Goal: Information Seeking & Learning: Learn about a topic

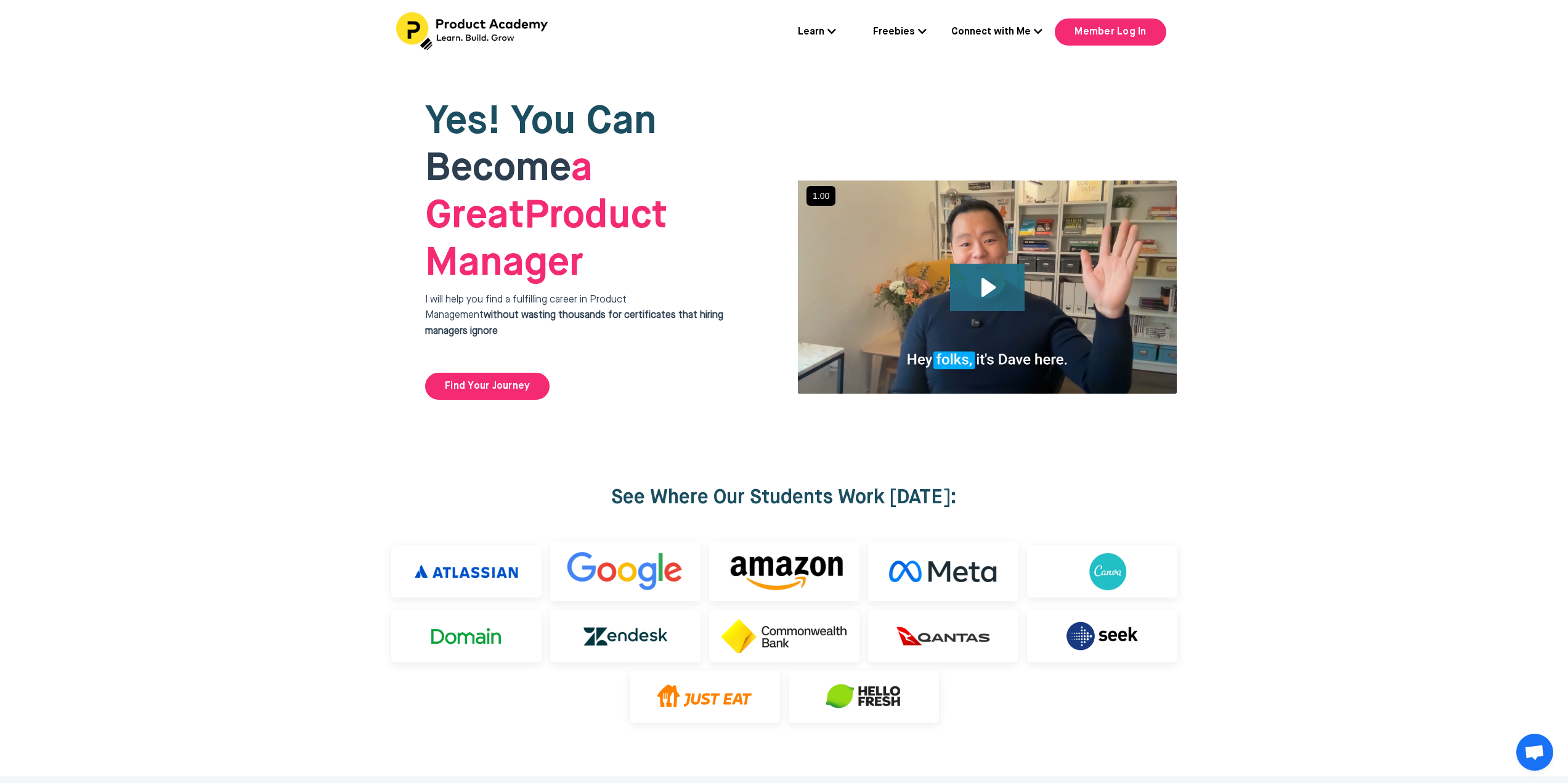
click at [1006, 264] on icon "Play Video: file-uploads/sites/127338/video/4ffeae-3e1-a2cd-5ad6-eac528a42_Why_…" at bounding box center [987, 288] width 75 height 47
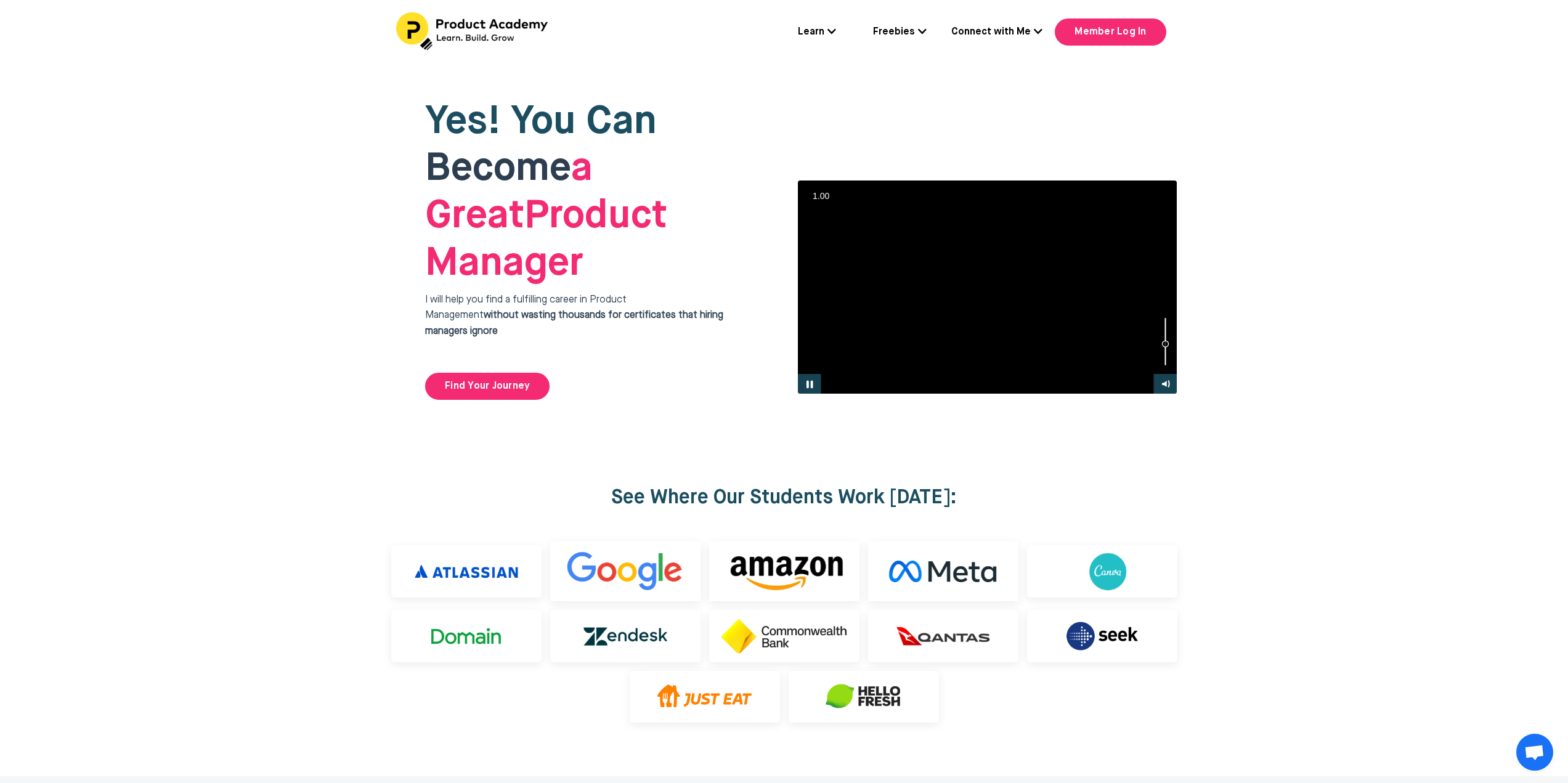
click at [1166, 309] on div "Volume" at bounding box center [1165, 341] width 24 height 65
click at [1166, 343] on div "Volume" at bounding box center [1166, 346] width 7 height 7
click at [893, 273] on div at bounding box center [987, 287] width 380 height 214
click at [982, 248] on div at bounding box center [987, 287] width 380 height 214
click at [527, 373] on link "Find Your Journey" at bounding box center [487, 386] width 124 height 27
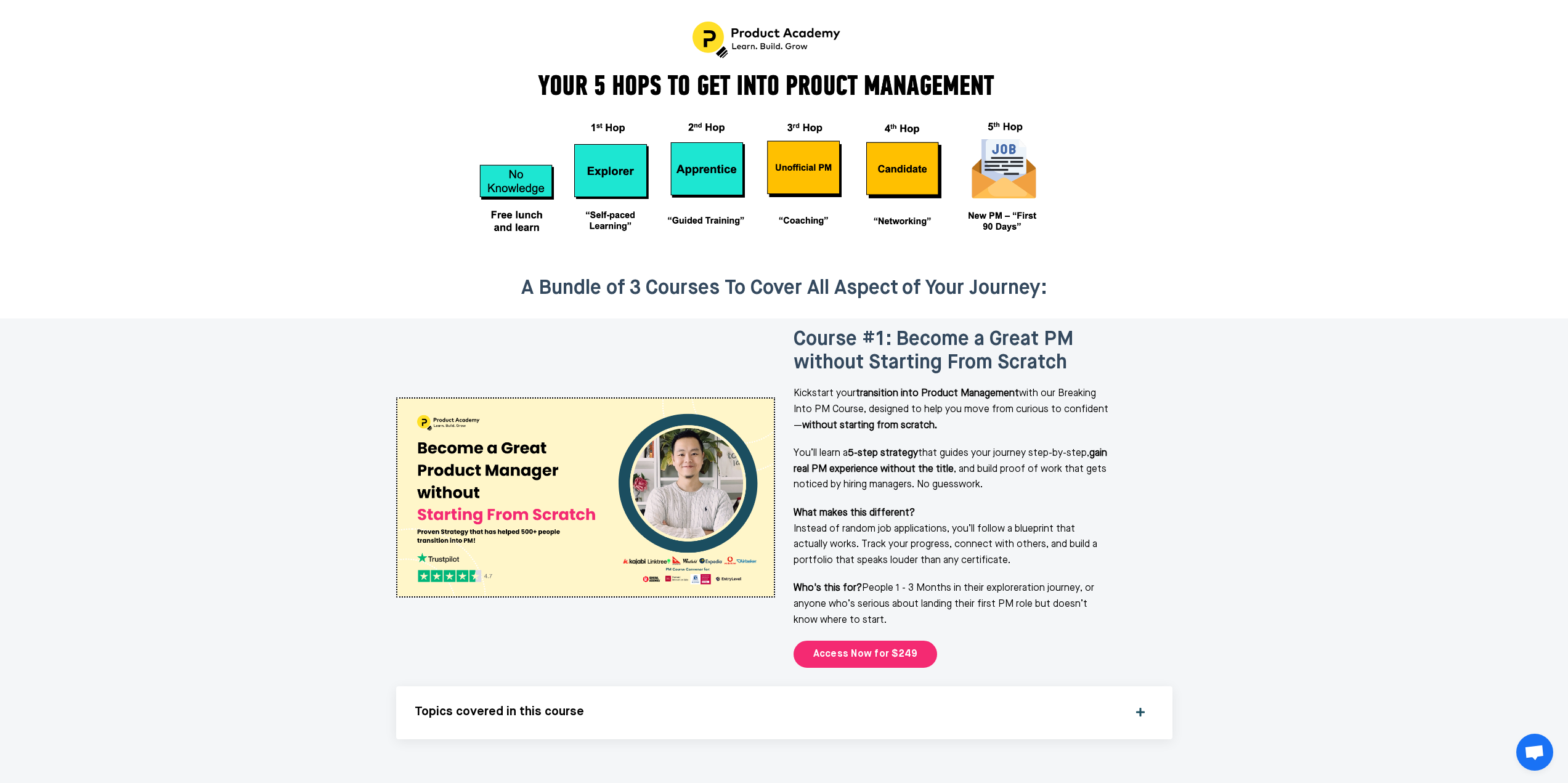
scroll to position [1297, 0]
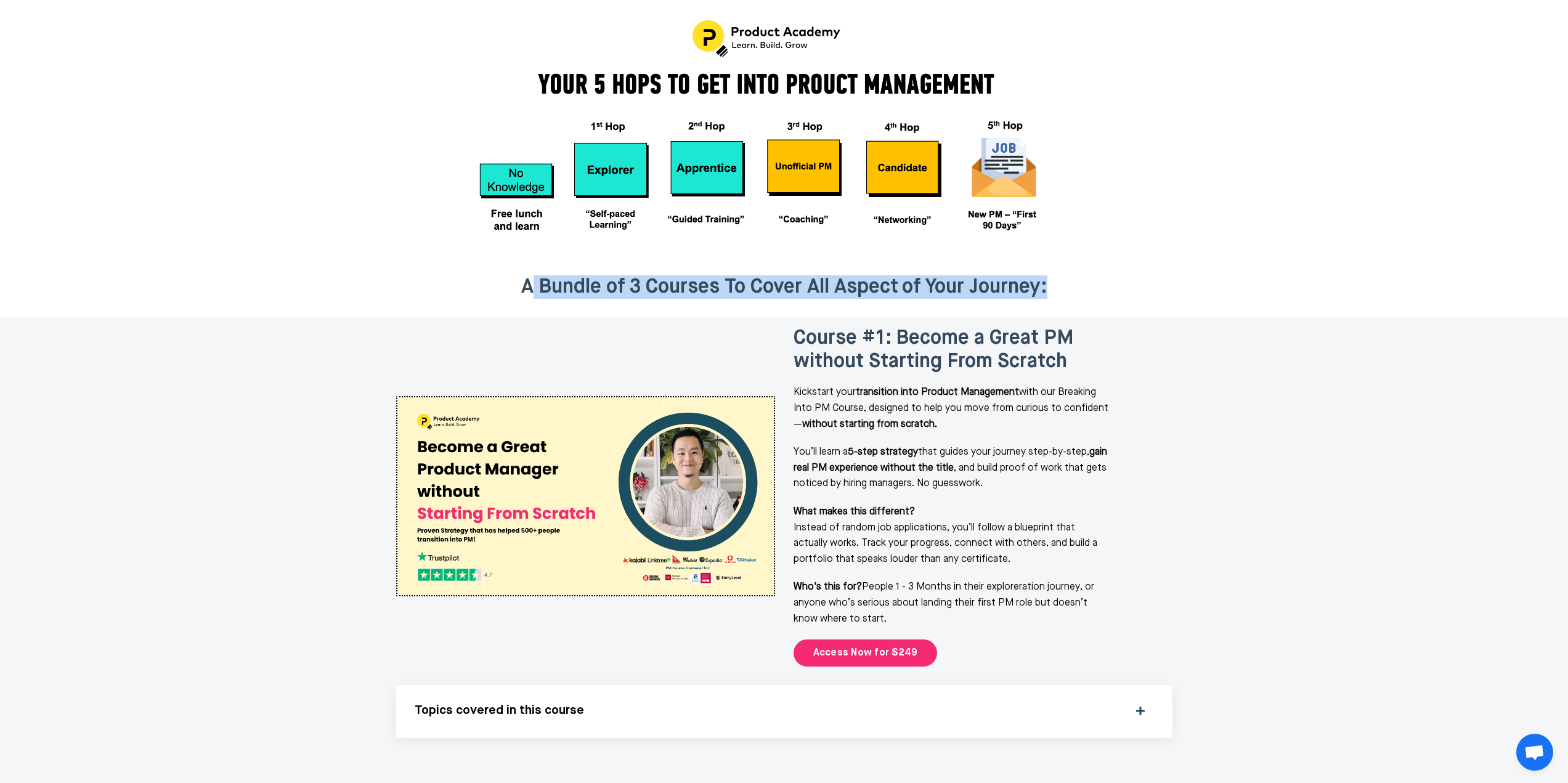
drag, startPoint x: 527, startPoint y: 223, endPoint x: 1079, endPoint y: 233, distance: 552.1
click at [1079, 275] on h2 "A Bundle of 3 Courses To Cover All Aspect of Your Journey:" at bounding box center [784, 287] width 644 height 24
drag, startPoint x: 539, startPoint y: 233, endPoint x: 524, endPoint y: 233, distance: 15.0
click at [539, 278] on strong "A Bundle of 3 Courses To Cover All Aspect of Your Journey:" at bounding box center [784, 287] width 527 height 20
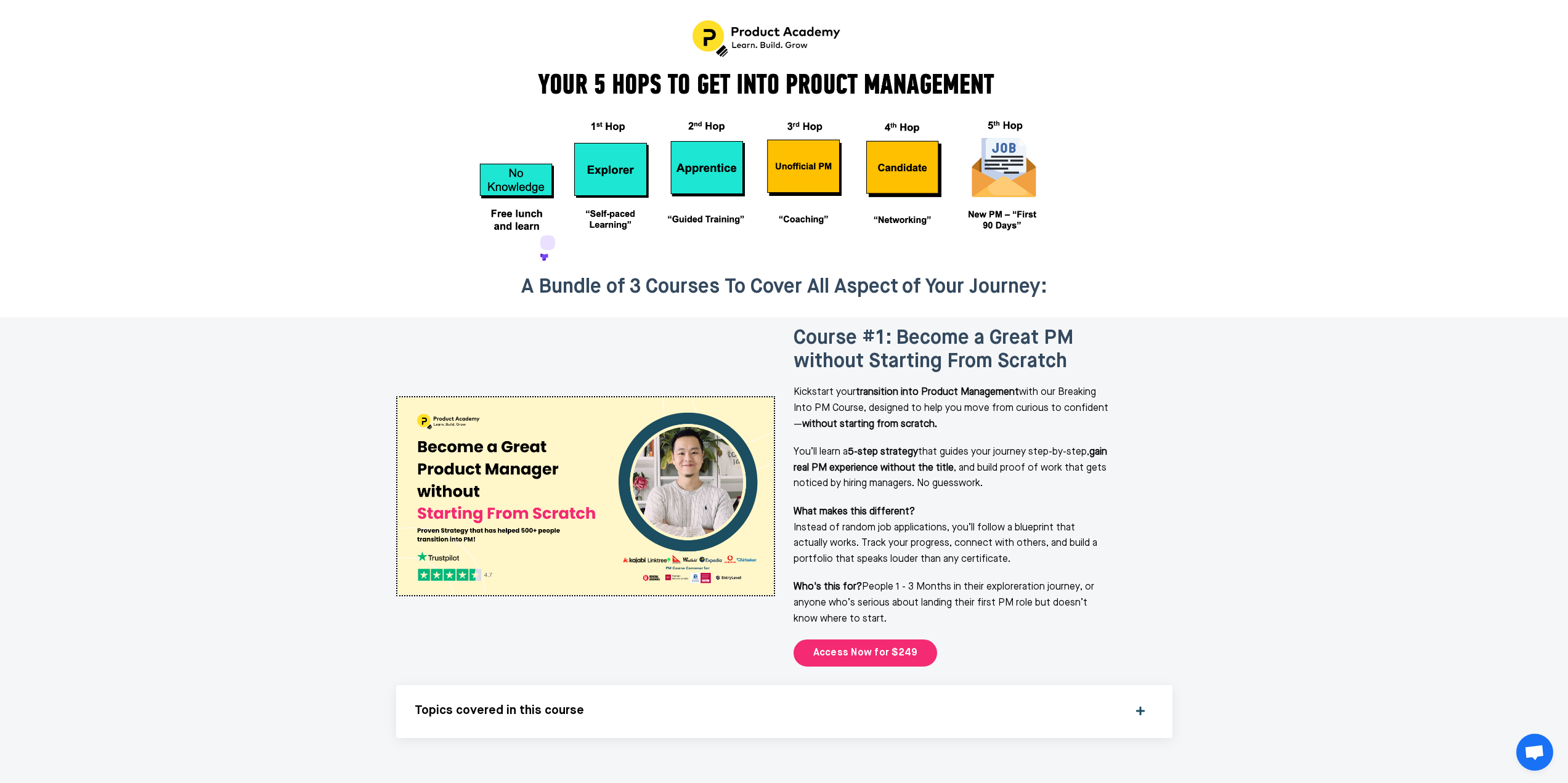
click at [514, 275] on h2 "A Bundle of 3 Courses To Cover All Aspect of Your Journey:" at bounding box center [784, 287] width 644 height 24
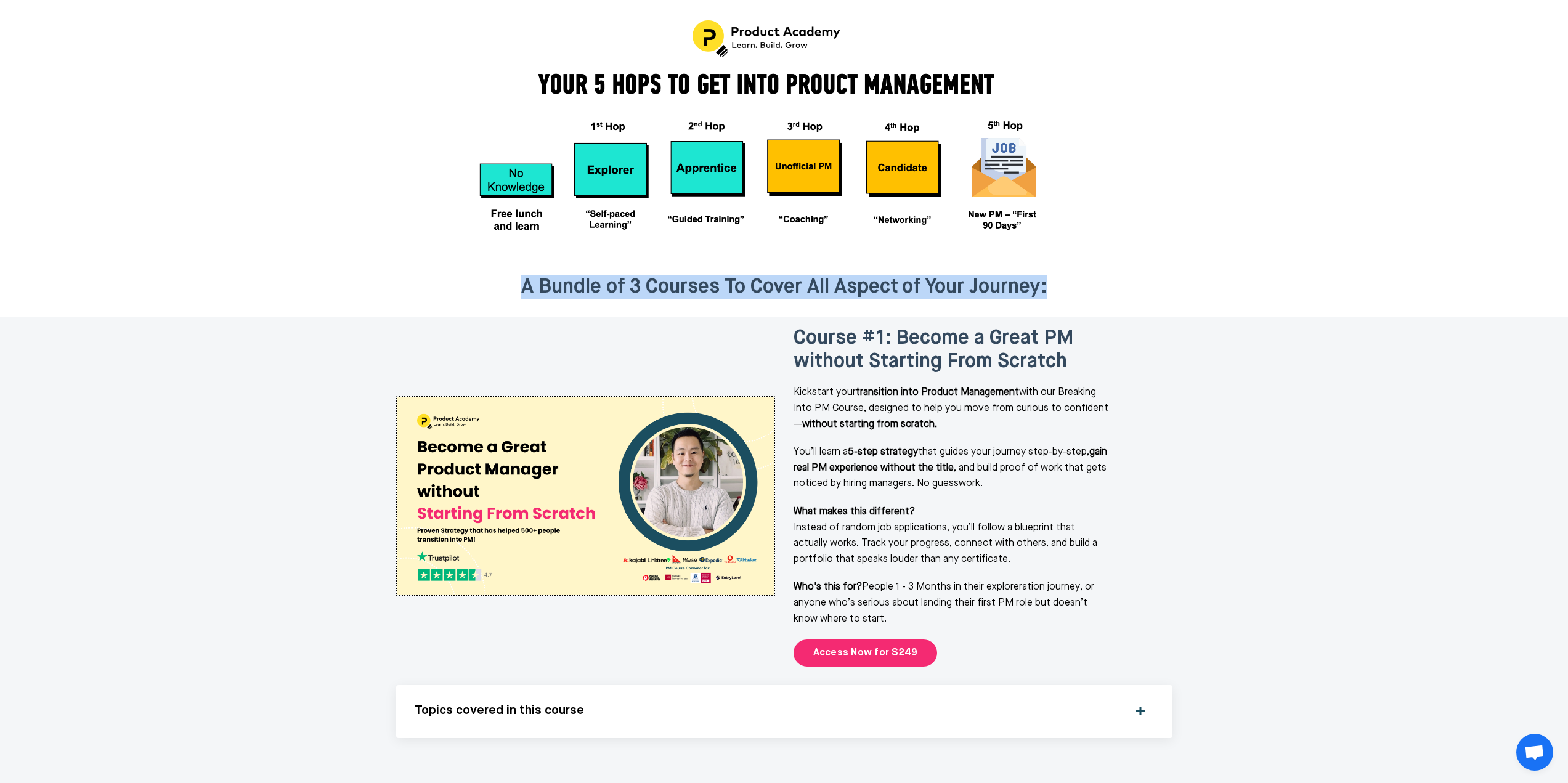
drag, startPoint x: 521, startPoint y: 225, endPoint x: 1058, endPoint y: 210, distance: 537.2
click at [1058, 266] on div "A Bundle of 3 Courses To Cover All Aspect of Your Journey:" at bounding box center [784, 291] width 662 height 50
click at [998, 278] on strong "A Bundle of 3 Courses To Cover All Aspect of Your Journey:" at bounding box center [784, 287] width 527 height 20
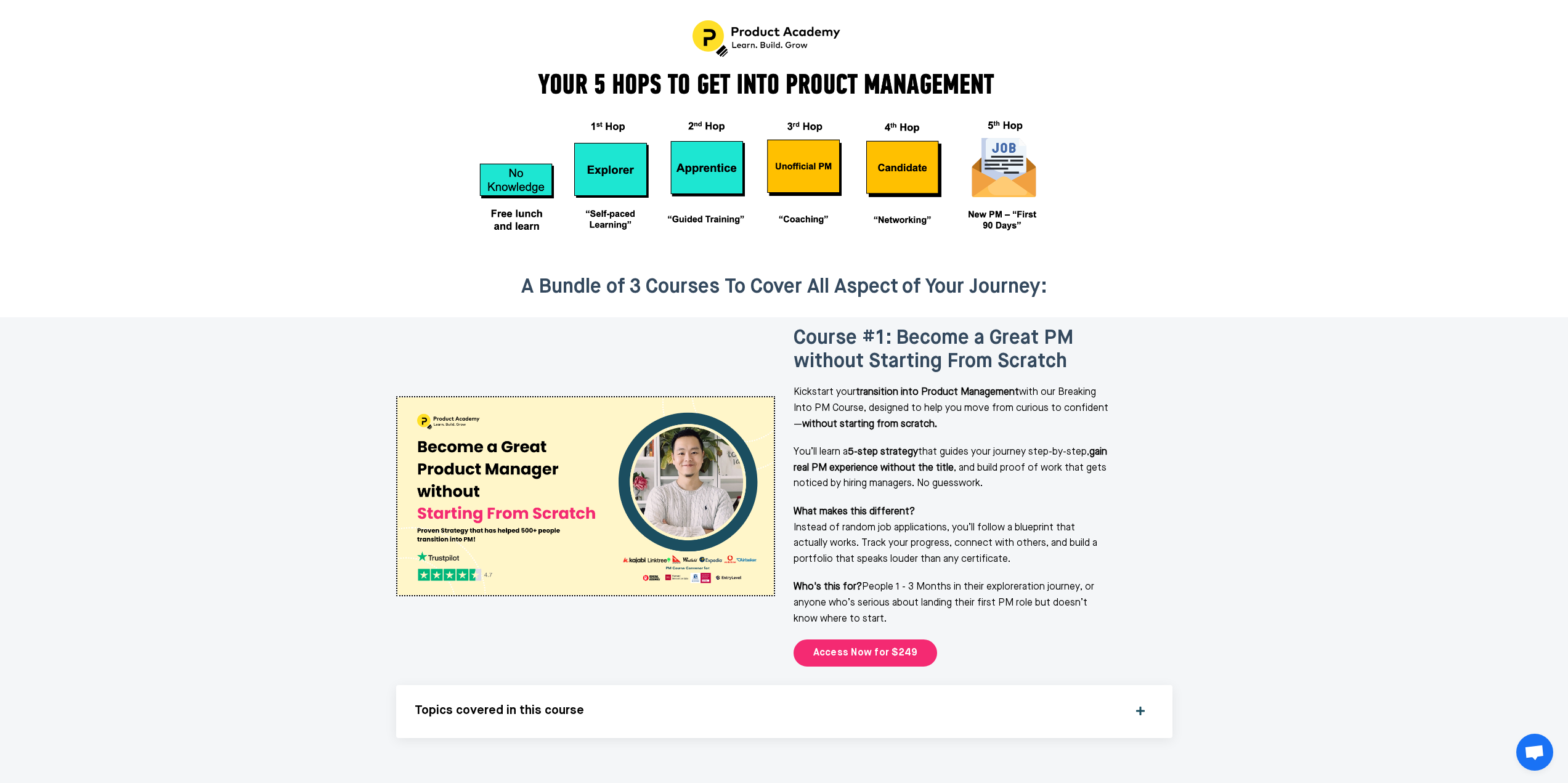
click at [877, 275] on div "A Bundle of 3 Courses To Cover All Aspect of Your Journey:" at bounding box center [784, 291] width 644 height 32
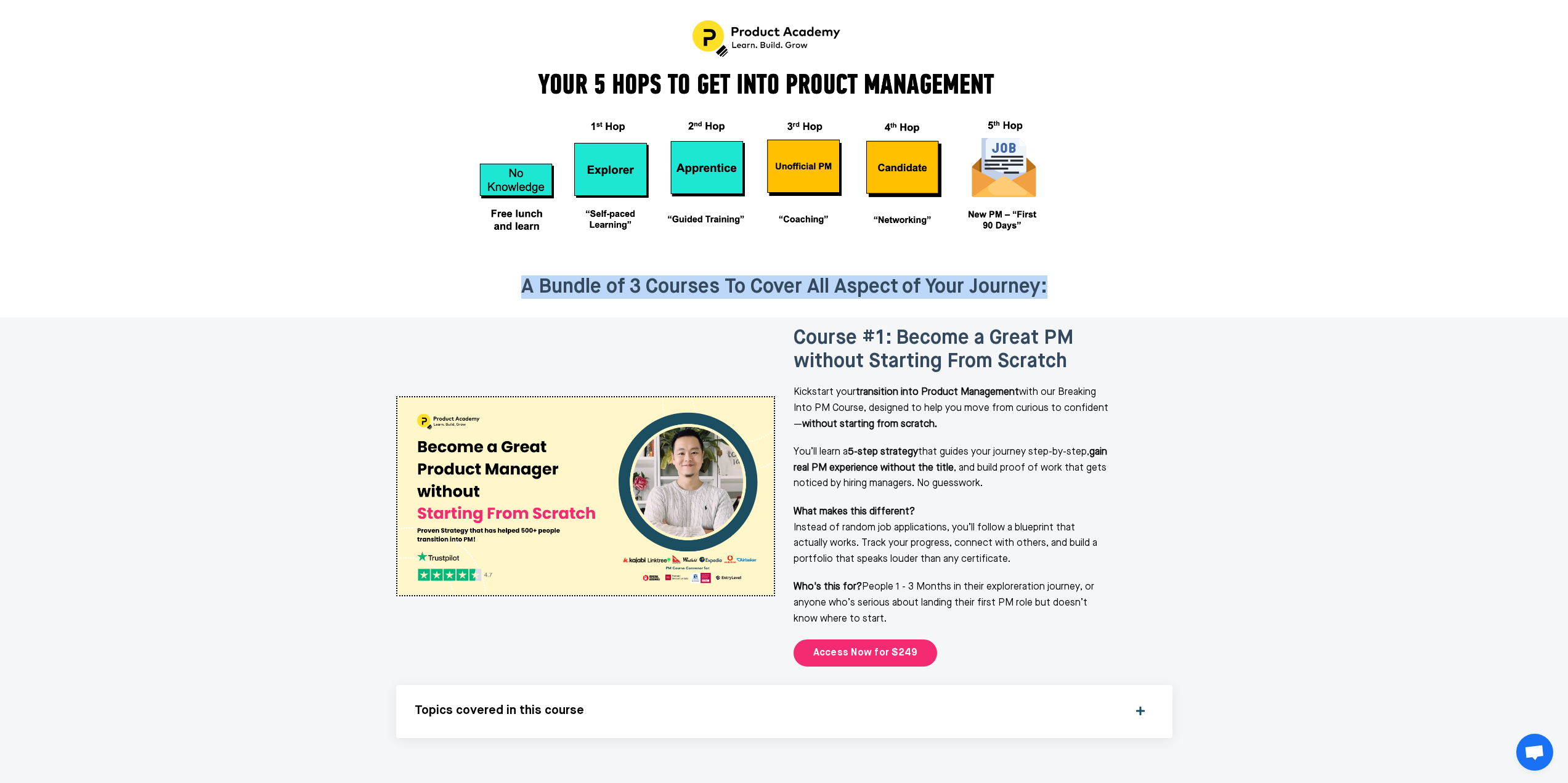
drag, startPoint x: 516, startPoint y: 222, endPoint x: 1086, endPoint y: 223, distance: 570.0
click at [1086, 275] on h2 "A Bundle of 3 Courses To Cover All Aspect of Your Journey:" at bounding box center [784, 287] width 644 height 24
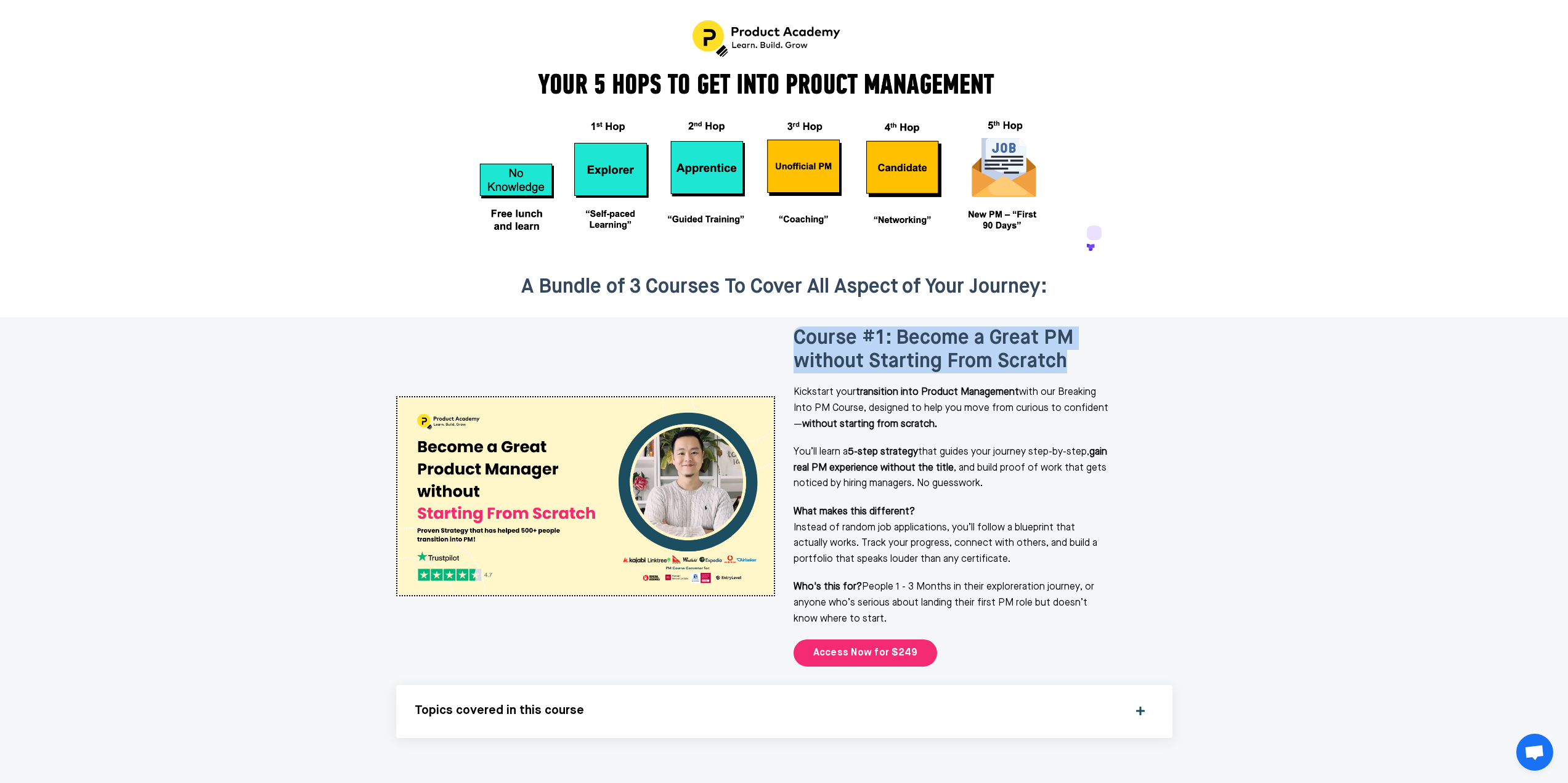
drag, startPoint x: 803, startPoint y: 284, endPoint x: 1110, endPoint y: 300, distance: 307.4
click at [1110, 326] on h2 "Course #1: Become a Great PM without Starting From Scratch" at bounding box center [953, 350] width 318 height 47
click at [968, 326] on div "Course #1: Become a Great PM without Starting From Scratch Kickstart your trans…" at bounding box center [983, 497] width 379 height 341
drag, startPoint x: 792, startPoint y: 269, endPoint x: 878, endPoint y: 550, distance: 293.9
click at [878, 550] on div "Course #1: Become a Great PM without Starting From Scratch Kickstart your trans…" at bounding box center [983, 497] width 398 height 359
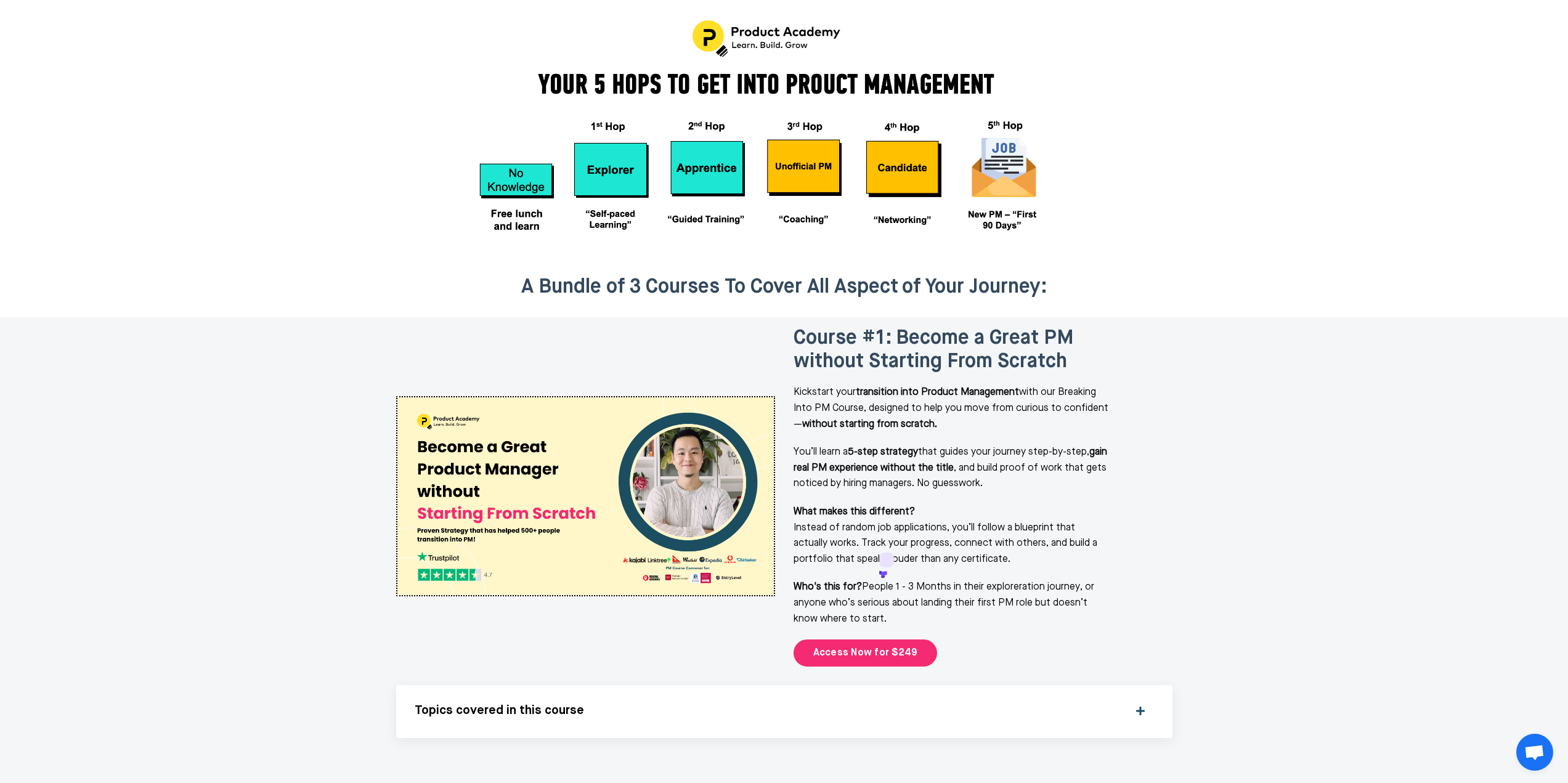
click at [801, 326] on h2 "Course #1: Become a Great PM without Starting From Scratch" at bounding box center [953, 350] width 318 height 47
drag, startPoint x: 798, startPoint y: 268, endPoint x: 857, endPoint y: 556, distance: 294.0
click at [857, 556] on div "Course #1: Become a Great PM without Starting From Scratch Kickstart your trans…" at bounding box center [983, 497] width 379 height 341
click at [853, 580] on p "Who's this for? People 1 - 3 Months in their exploreration journey, or anyone w…" at bounding box center [953, 604] width 318 height 47
drag, startPoint x: 790, startPoint y: 275, endPoint x: 858, endPoint y: 561, distance: 294.0
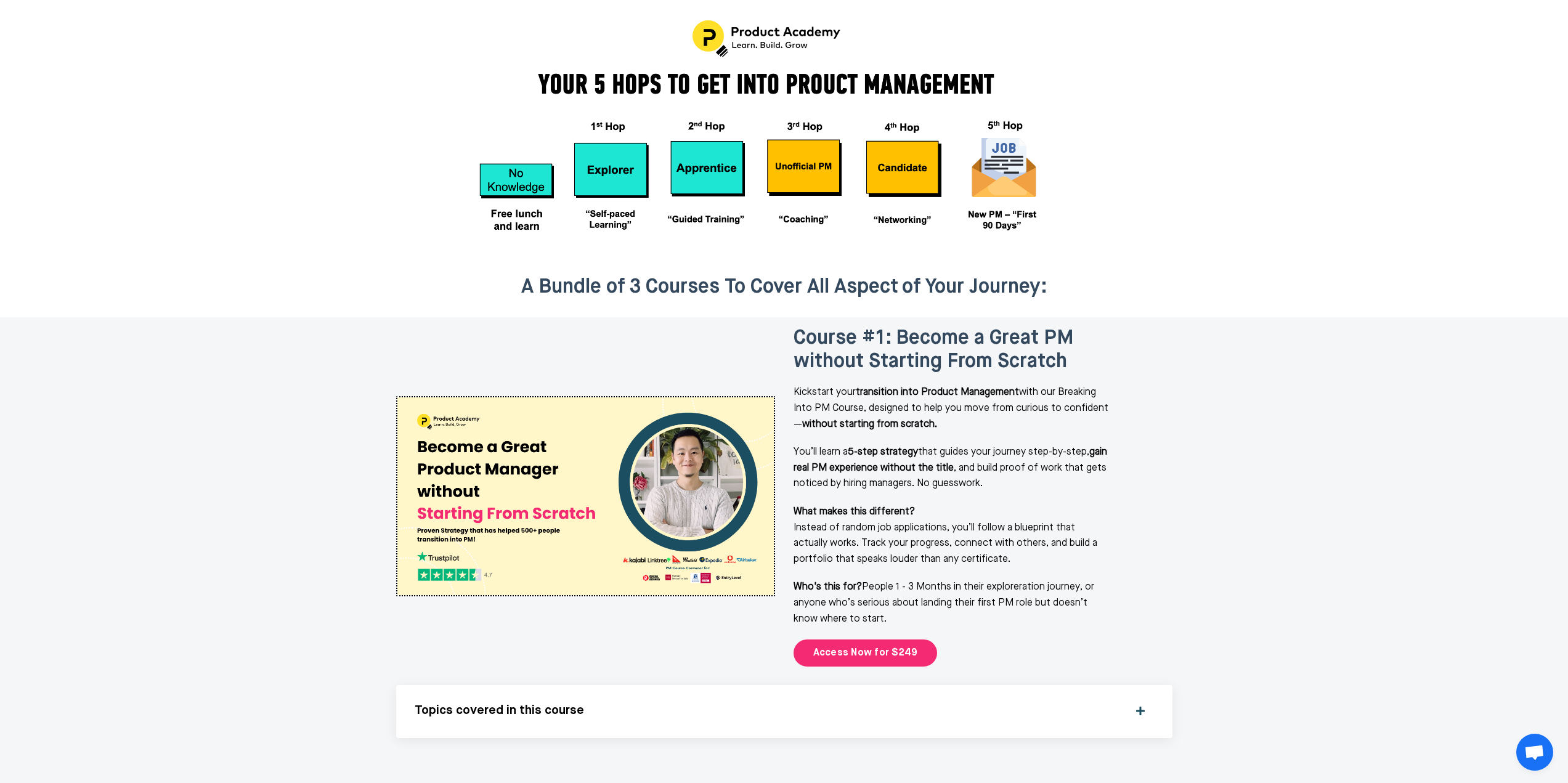
click at [858, 561] on div "Course #1: Become a Great PM without Starting From Scratch Kickstart your trans…" at bounding box center [983, 497] width 398 height 359
click at [854, 580] on p "Who's this for? People 1 - 3 Months in their exploreration journey, or anyone w…" at bounding box center [953, 604] width 318 height 47
drag, startPoint x: 860, startPoint y: 554, endPoint x: 795, endPoint y: 287, distance: 274.8
click at [798, 328] on span "Course #1: Become a Great PM without Starting From Scratch" at bounding box center [934, 350] width 280 height 43
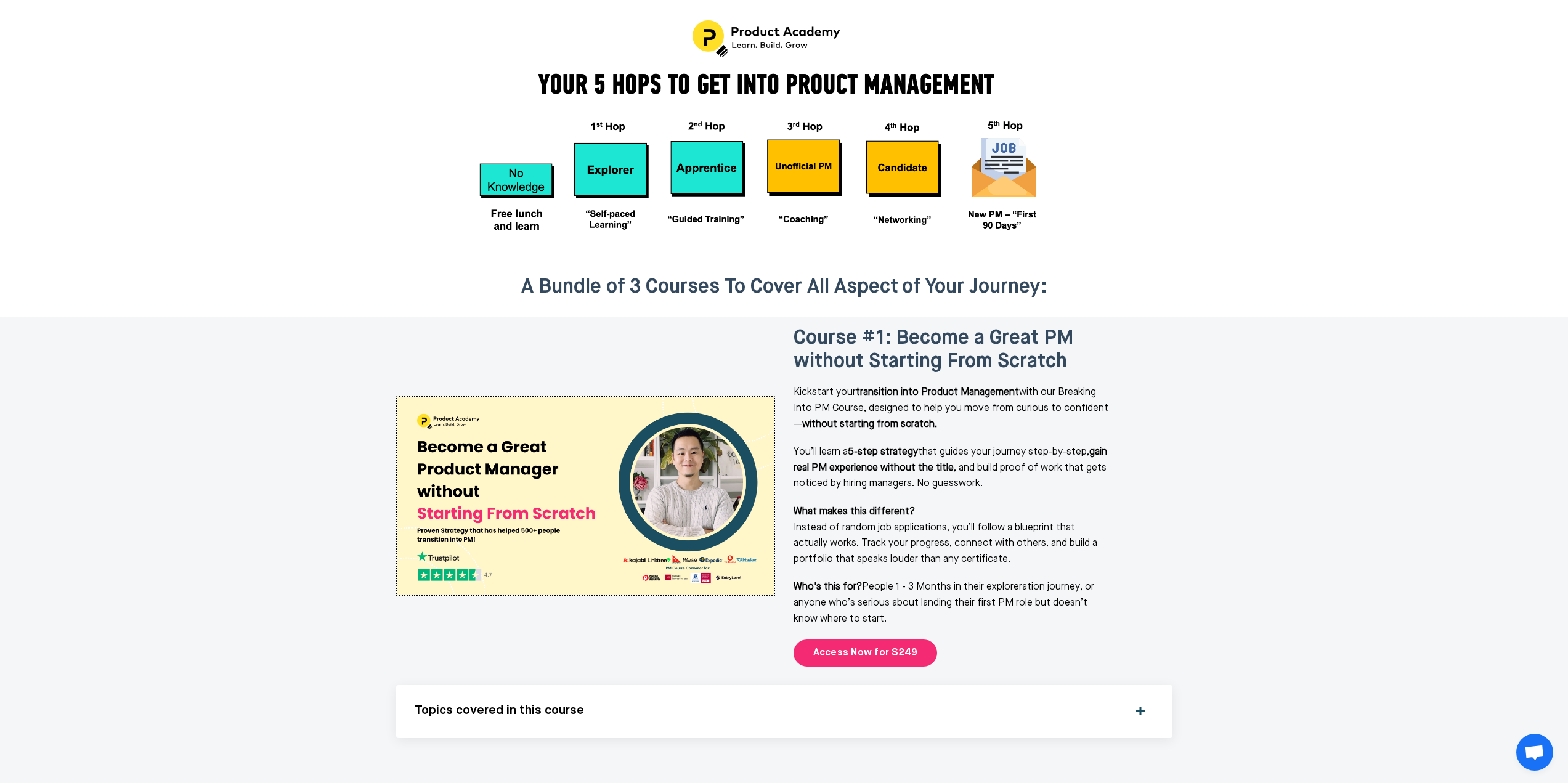
drag, startPoint x: 795, startPoint y: 266, endPoint x: 833, endPoint y: 446, distance: 184.0
click at [858, 554] on div "Course #1: Become a Great PM without Starting From Scratch Kickstart your trans…" at bounding box center [983, 497] width 398 height 359
click at [822, 328] on span "Course #1: Become a Great PM without Starting From Scratch" at bounding box center [934, 350] width 280 height 43
drag, startPoint x: 794, startPoint y: 271, endPoint x: 858, endPoint y: 556, distance: 292.1
click at [858, 556] on div "Course #1: Become a Great PM without Starting From Scratch Kickstart your trans…" at bounding box center [983, 497] width 379 height 341
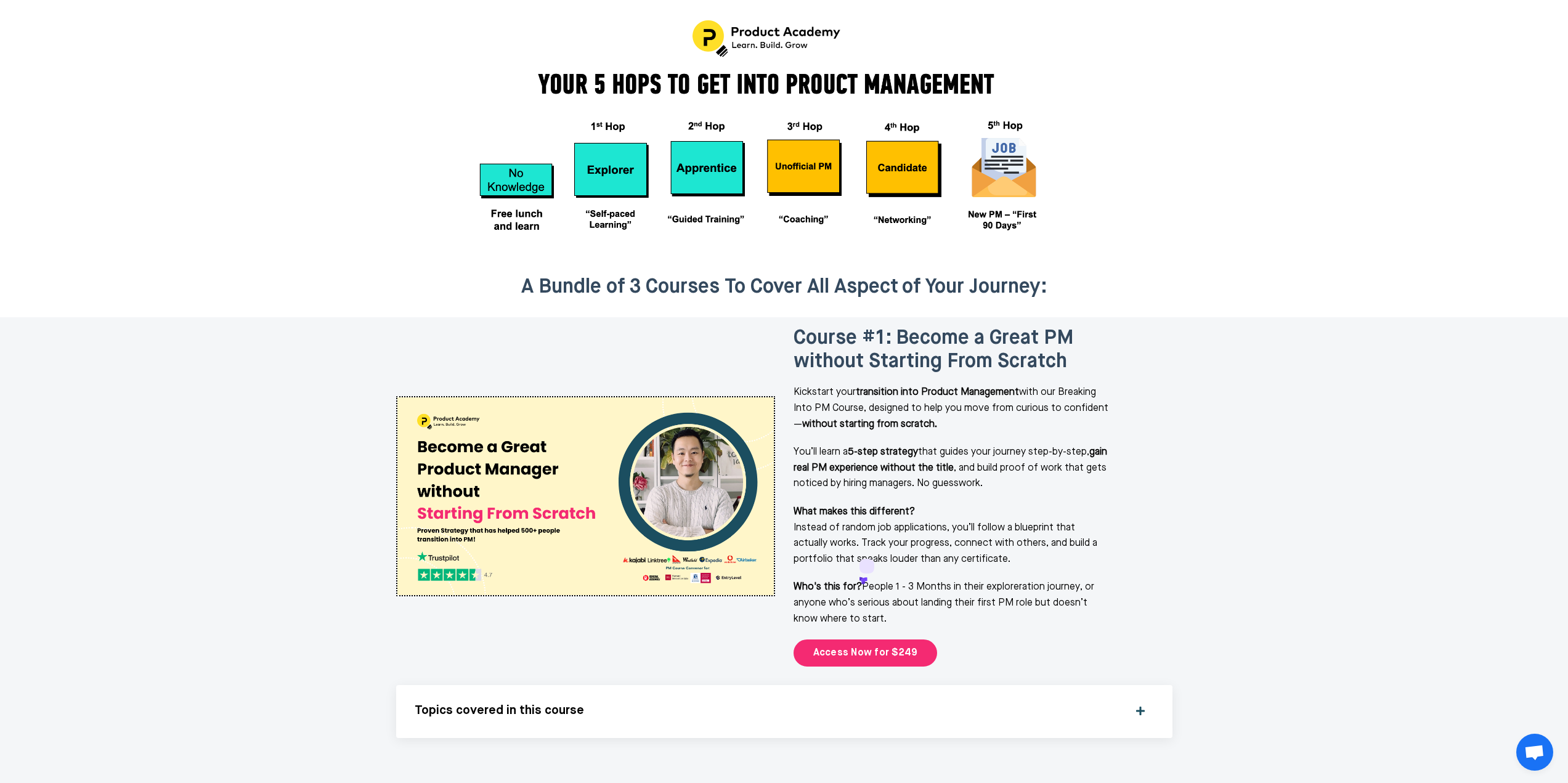
click at [841, 445] on p "You’ll learn a 5-step strategy that guides your journey step-by-step, gain real…" at bounding box center [953, 469] width 318 height 47
drag, startPoint x: 803, startPoint y: 307, endPoint x: 859, endPoint y: 554, distance: 253.3
click at [859, 554] on div "Course #1: Become a Great PM without Starting From Scratch Kickstart your trans…" at bounding box center [983, 497] width 379 height 341
click at [822, 328] on span "Course #1: Become a Great PM without Starting From Scratch" at bounding box center [934, 350] width 280 height 43
drag, startPoint x: 798, startPoint y: 271, endPoint x: 858, endPoint y: 560, distance: 295.2
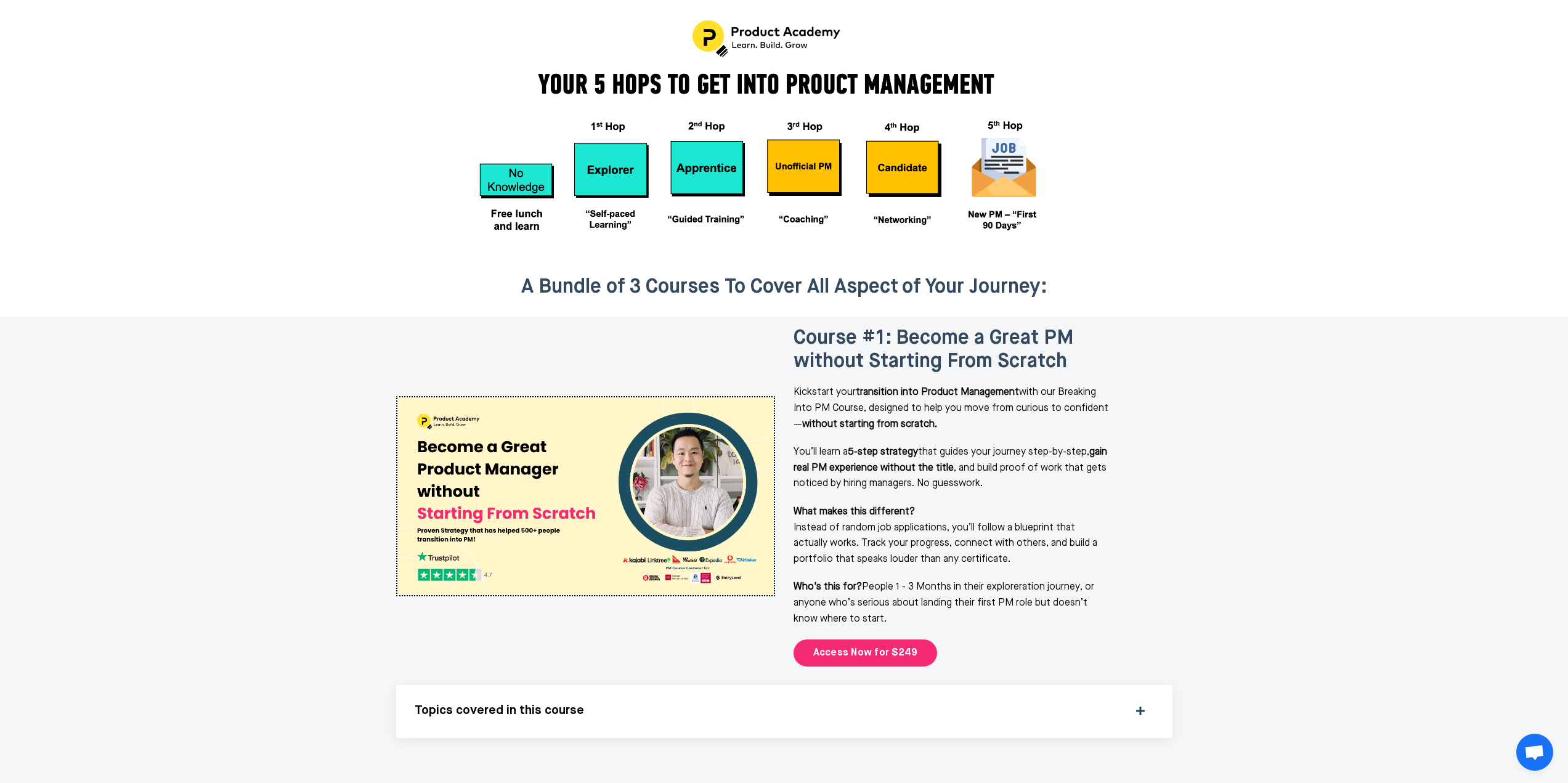
click at [858, 560] on div "Course #1: Become a Great PM without Starting From Scratch Kickstart your trans…" at bounding box center [983, 497] width 379 height 341
click at [856, 580] on p "Who's this for? People 1 - 3 Months in their exploreration journey, or anyone w…" at bounding box center [953, 604] width 318 height 47
drag, startPoint x: 857, startPoint y: 554, endPoint x: 794, endPoint y: 269, distance: 291.9
click at [794, 326] on div "Course #1: Become a Great PM without Starting From Scratch Kickstart your trans…" at bounding box center [983, 497] width 379 height 341
click at [797, 328] on span "Course #1: Become a Great PM without Starting From Scratch" at bounding box center [934, 350] width 280 height 43
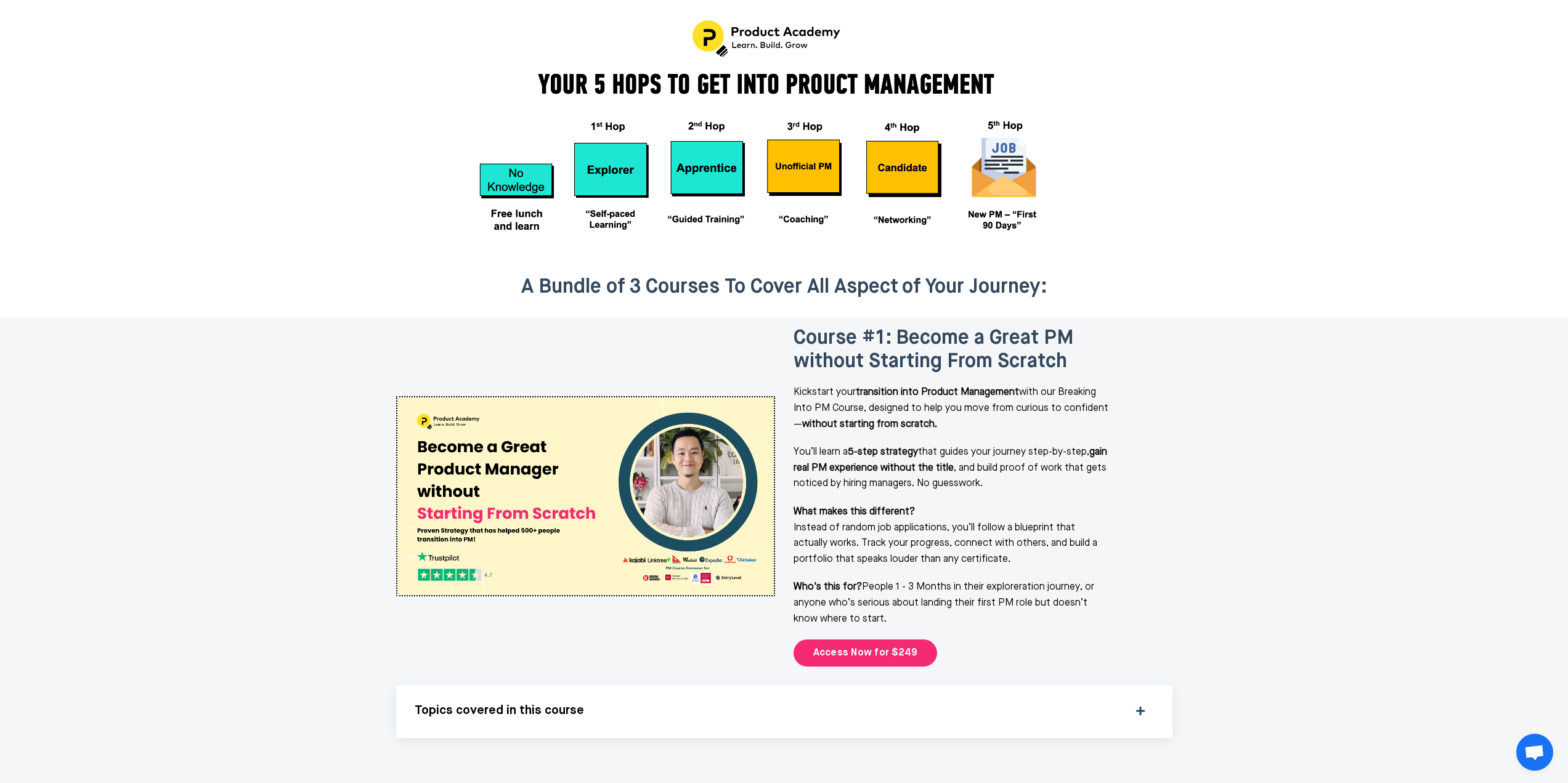
drag, startPoint x: 795, startPoint y: 271, endPoint x: 857, endPoint y: 557, distance: 292.6
click at [857, 557] on div "Course #1: Become a Great PM without Starting From Scratch Kickstart your trans…" at bounding box center [983, 497] width 379 height 341
click at [804, 328] on span "Course #1: Become a Great PM without Starting From Scratch" at bounding box center [934, 350] width 280 height 43
drag, startPoint x: 795, startPoint y: 271, endPoint x: 857, endPoint y: 554, distance: 289.7
click at [857, 554] on div "Course #1: Become a Great PM without Starting From Scratch Kickstart your trans…" at bounding box center [983, 497] width 379 height 341
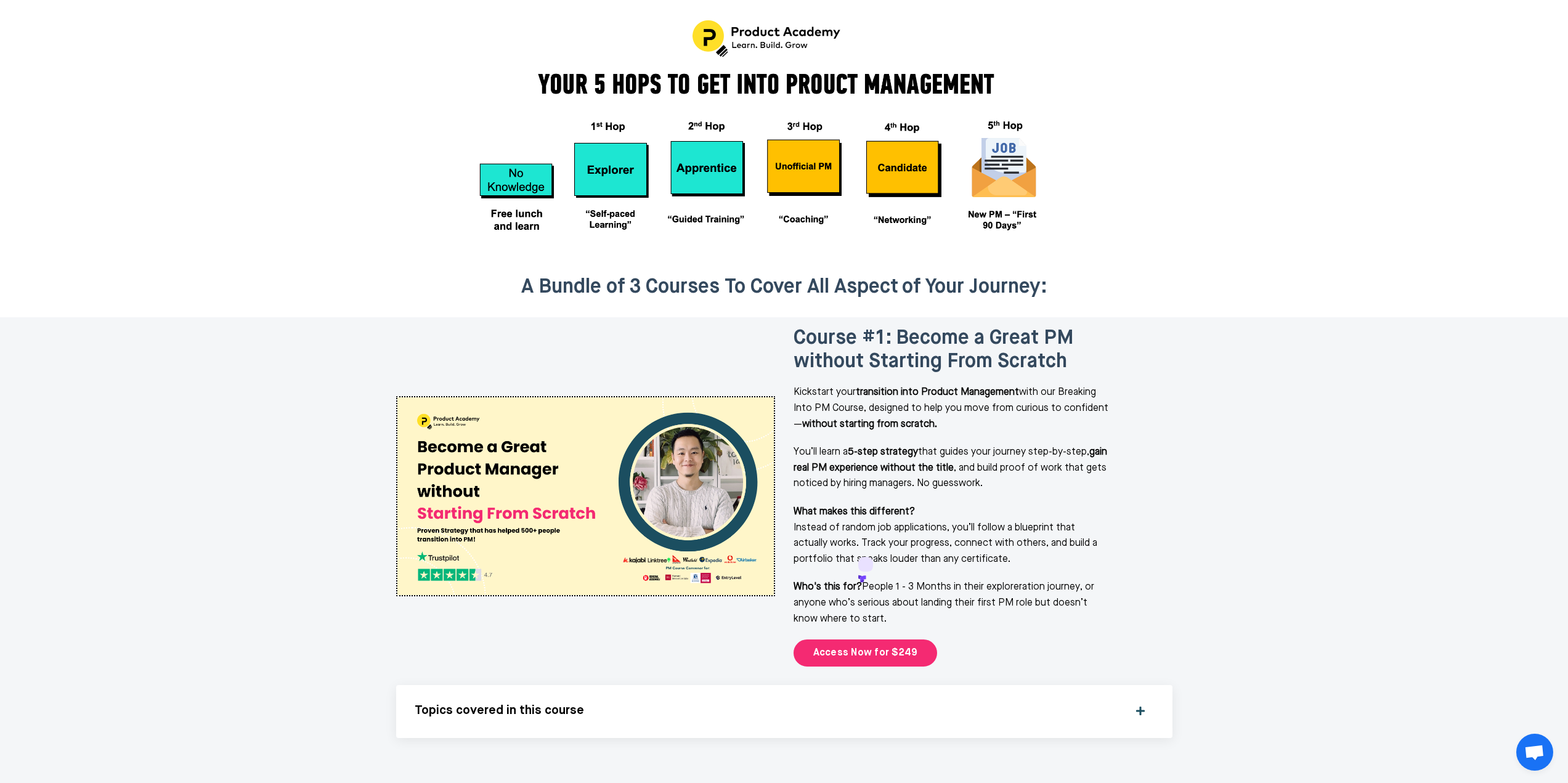
click at [841, 385] on p "Kickstart your transition into Product Management with our Breaking Into PM Cou…" at bounding box center [953, 409] width 318 height 47
click at [790, 318] on div "Course #1: Become a Great PM without Starting From Scratch Kickstart your trans…" at bounding box center [983, 497] width 398 height 359
click at [828, 328] on span "Course #1: Become a Great PM without Starting From Scratch" at bounding box center [934, 350] width 280 height 43
drag, startPoint x: 797, startPoint y: 273, endPoint x: 858, endPoint y: 556, distance: 289.5
click at [858, 556] on div "Course #1: Become a Great PM without Starting From Scratch Kickstart your trans…" at bounding box center [983, 497] width 379 height 341
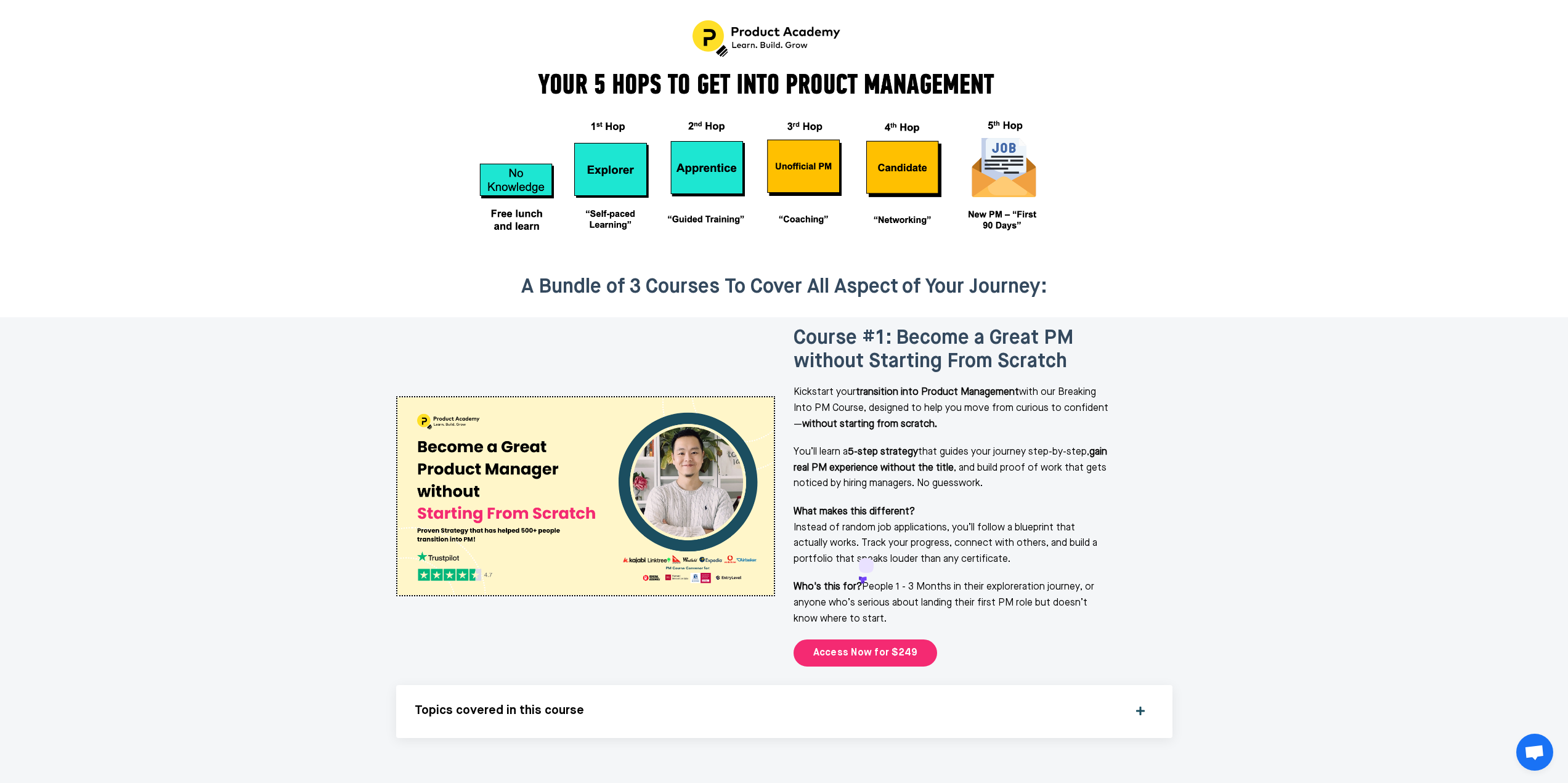
click at [984, 440] on div "Course #1: Become a Great PM without Starting From Scratch Kickstart your trans…" at bounding box center [983, 497] width 379 height 341
click at [983, 445] on p "You’ll learn a 5-step strategy that guides your journey step-by-step, gain real…" at bounding box center [953, 469] width 318 height 47
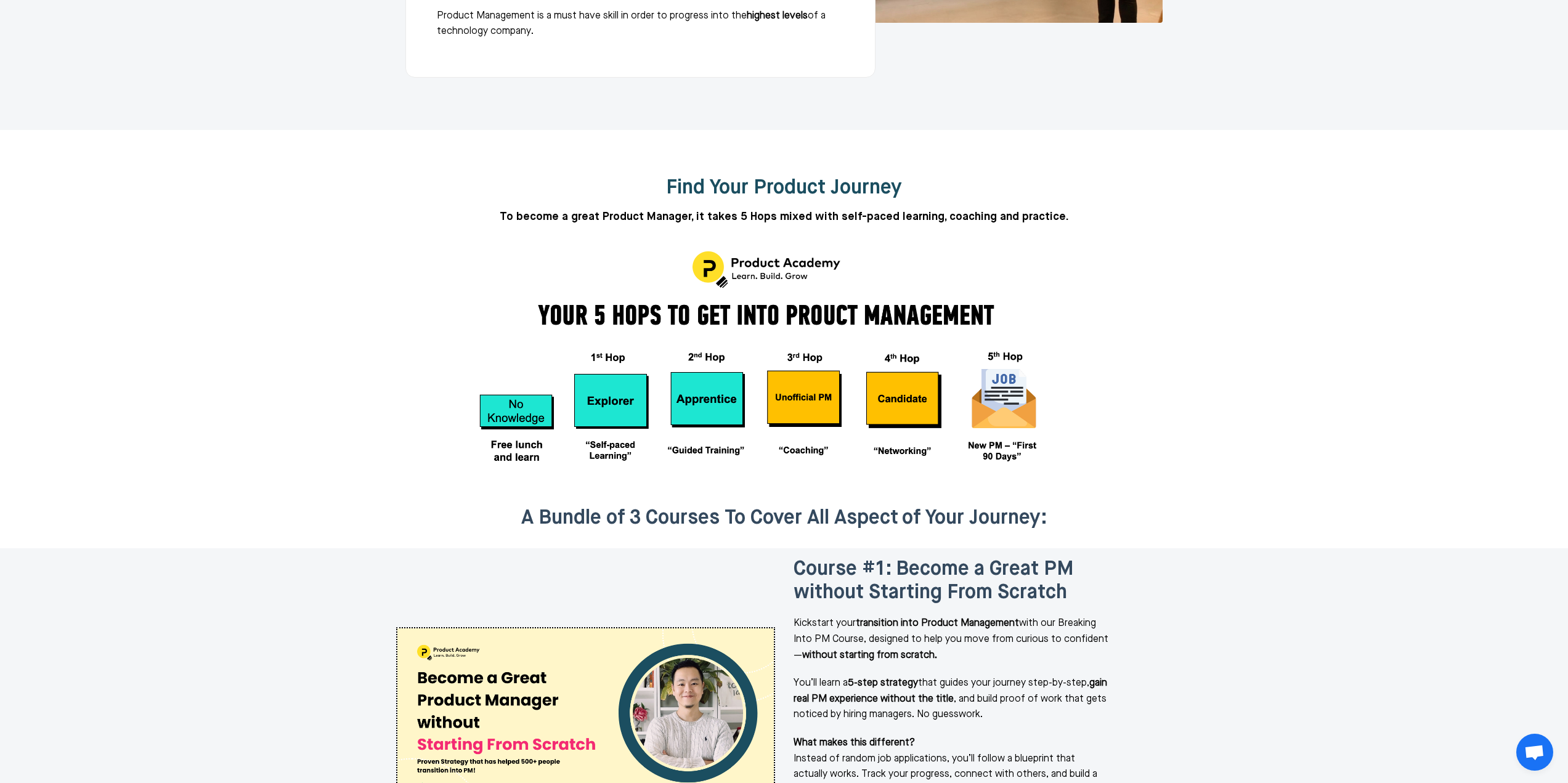
scroll to position [1029, 0]
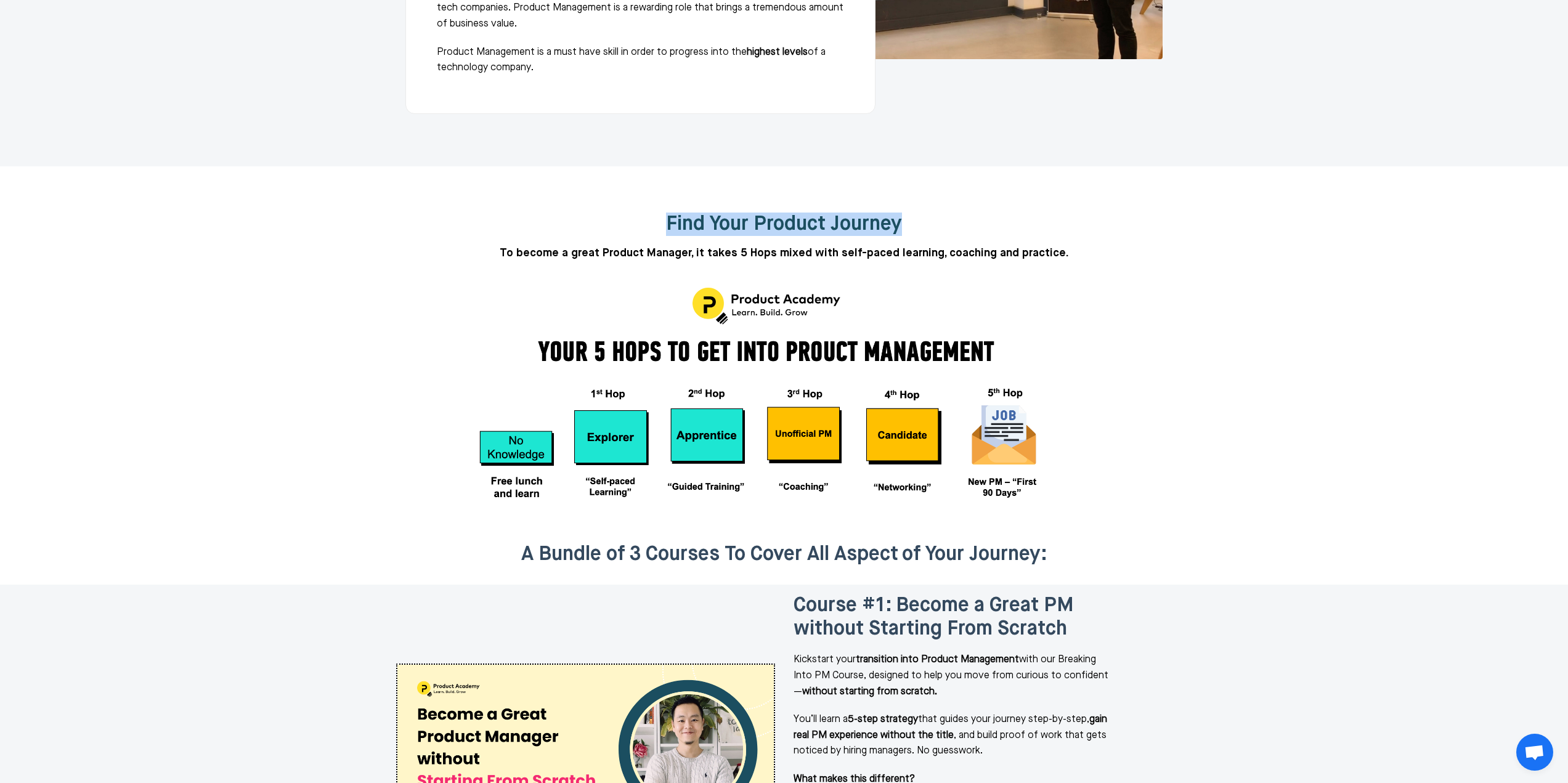
drag, startPoint x: 665, startPoint y: 166, endPoint x: 911, endPoint y: 172, distance: 246.1
click at [911, 212] on h2 "Find Your Product Journey" at bounding box center [784, 224] width 776 height 24
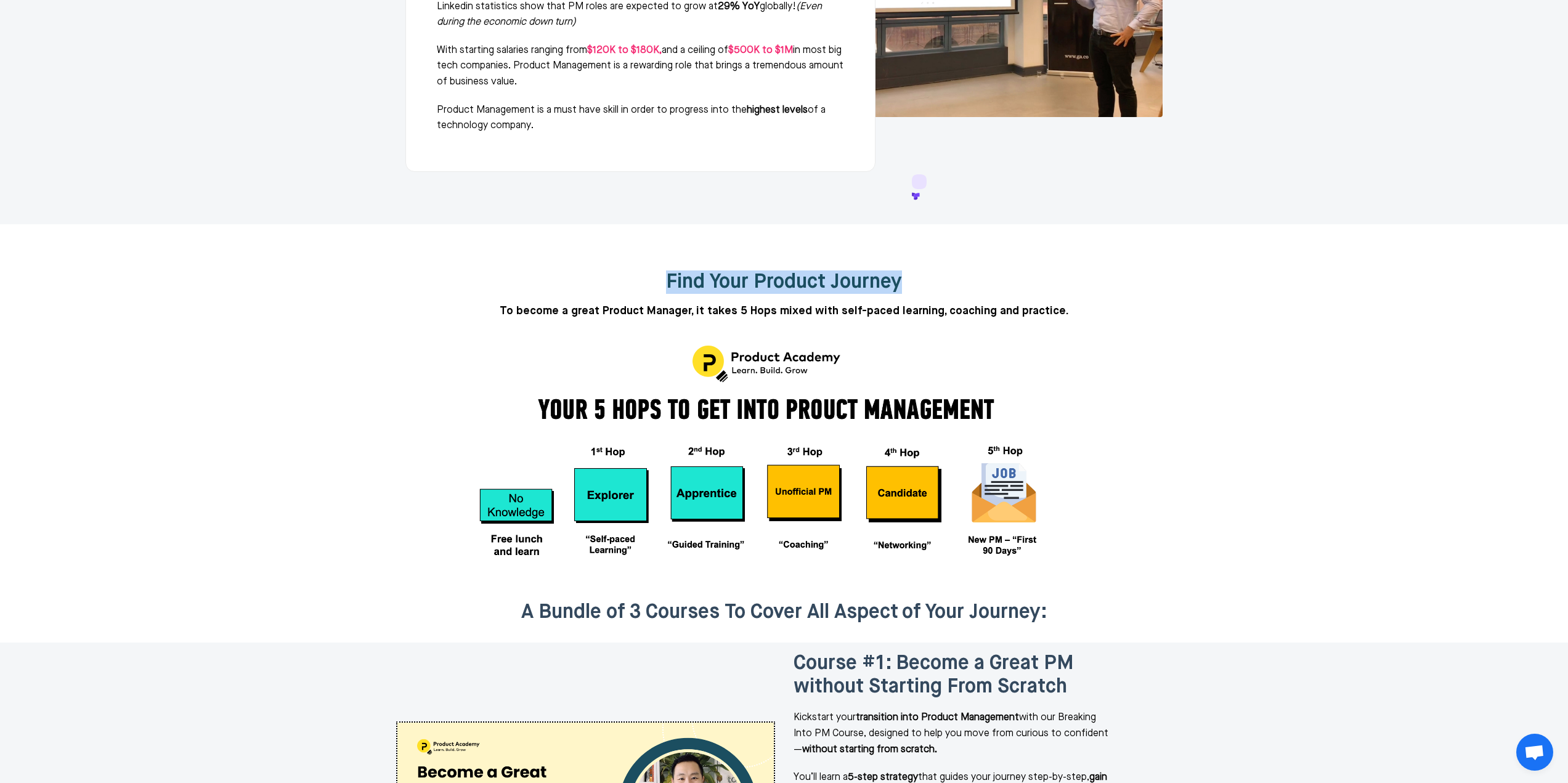
scroll to position [968, 0]
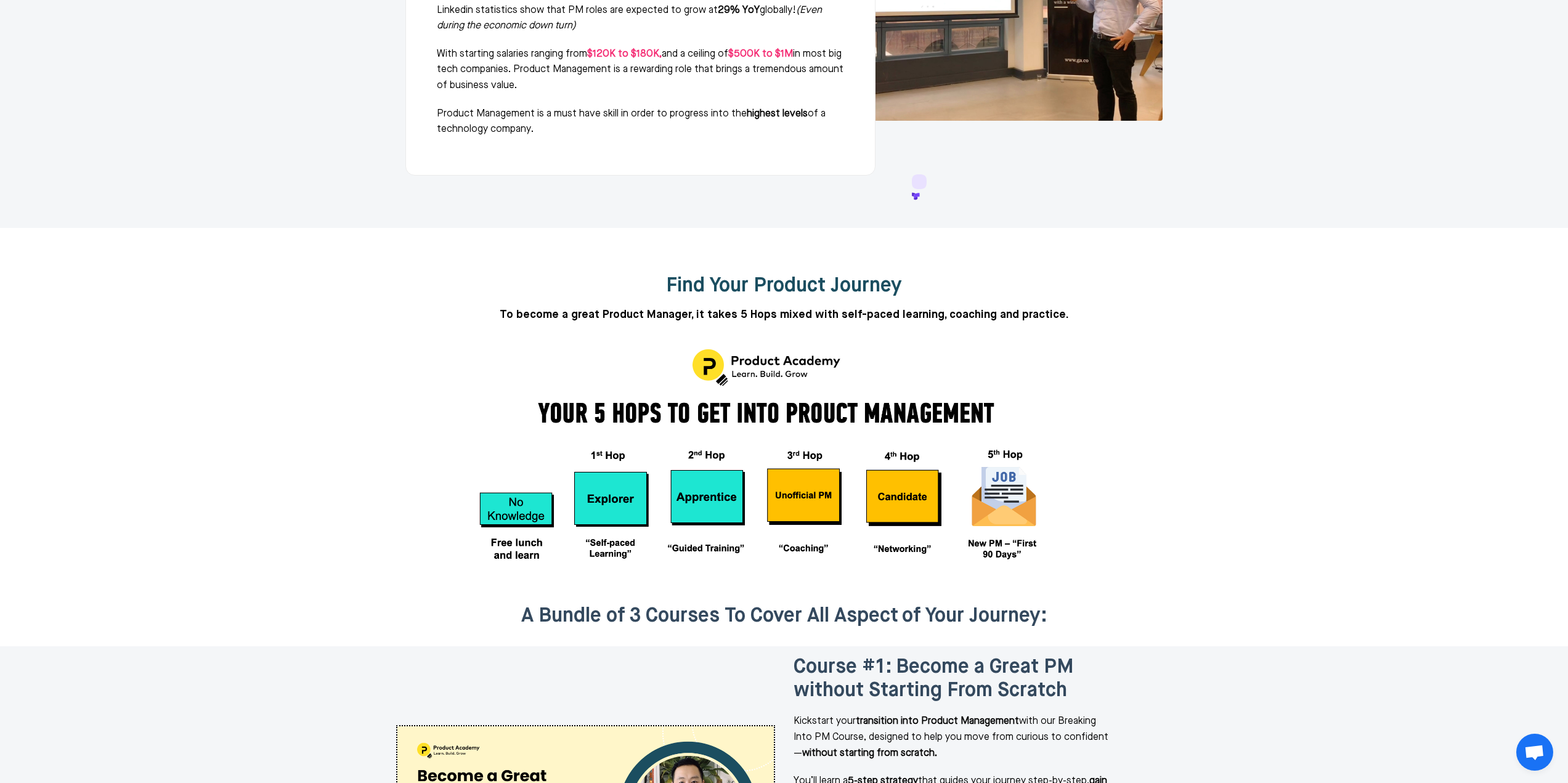
click at [685, 306] on p "To become a great Product Manager, it takes 5 Hops mixed with self-paced learni…" at bounding box center [784, 315] width 776 height 18
click at [759, 306] on p "To become a great Product Manager, it takes 5 Hops mixed with self-paced learni…" at bounding box center [784, 315] width 776 height 18
click at [761, 306] on p "To become a great Product Manager, it takes 5 Hops mixed with self-paced learni…" at bounding box center [784, 315] width 776 height 18
click at [766, 306] on p "To become a great Product Manager, it takes 5 Hops mixed with self-paced learni…" at bounding box center [784, 315] width 776 height 18
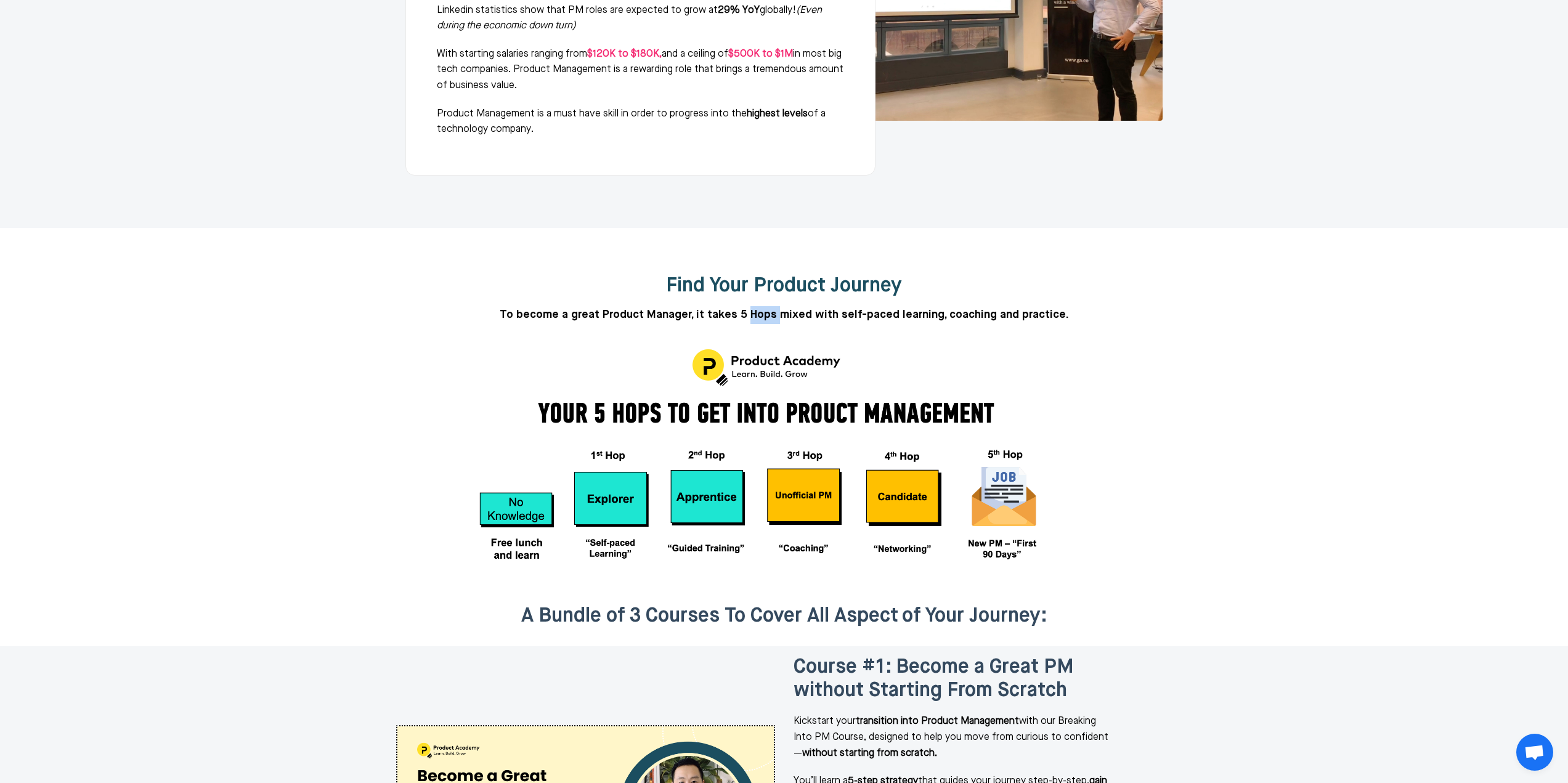
click at [766, 306] on p "To become a great Product Manager, it takes 5 Hops mixed with self-paced learni…" at bounding box center [784, 315] width 776 height 18
click at [763, 275] on icon at bounding box center [759, 280] width 8 height 8
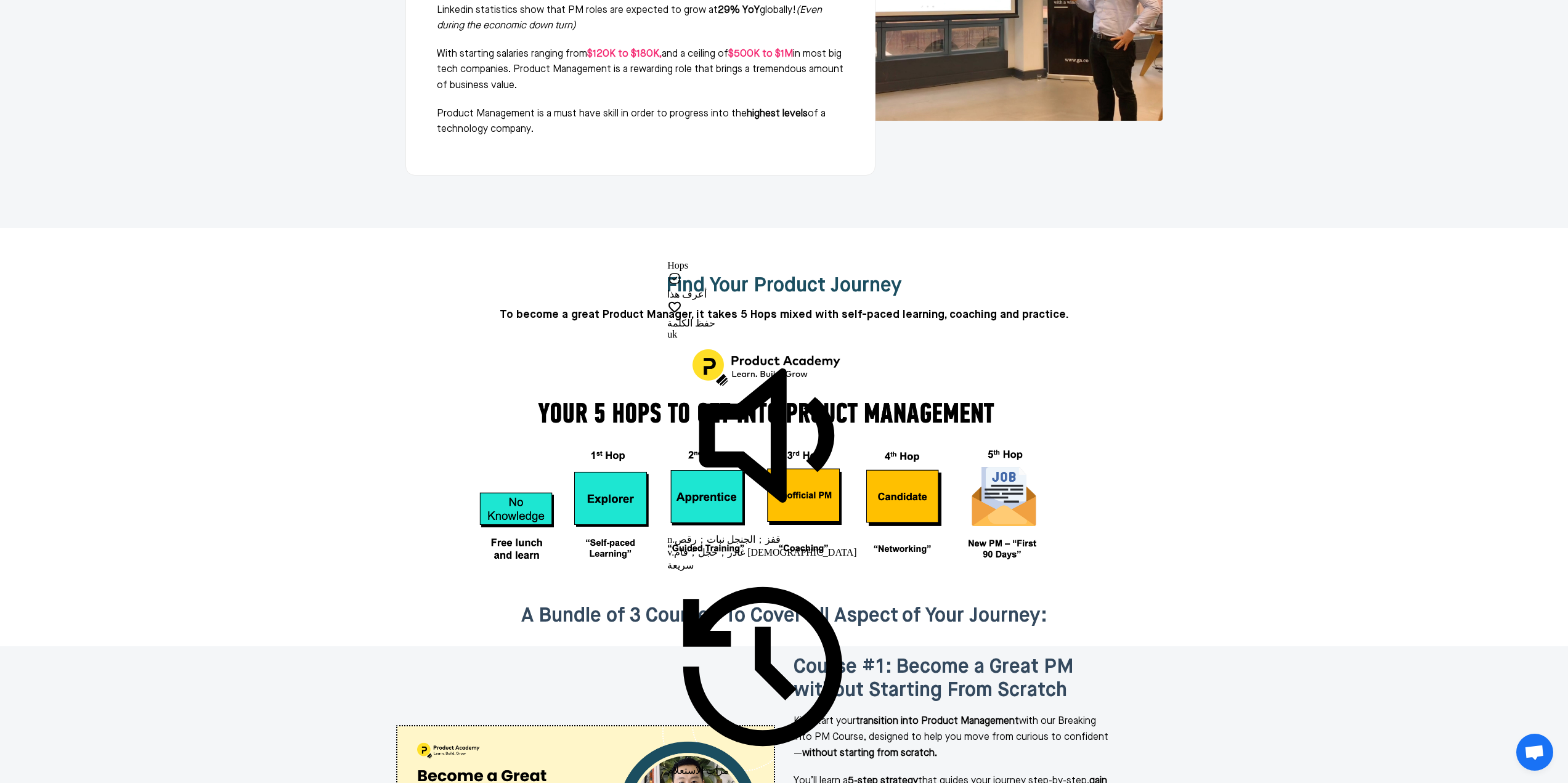
click at [818, 340] on icon at bounding box center [763, 436] width 191 height 191
click at [915, 333] on div at bounding box center [784, 456] width 662 height 246
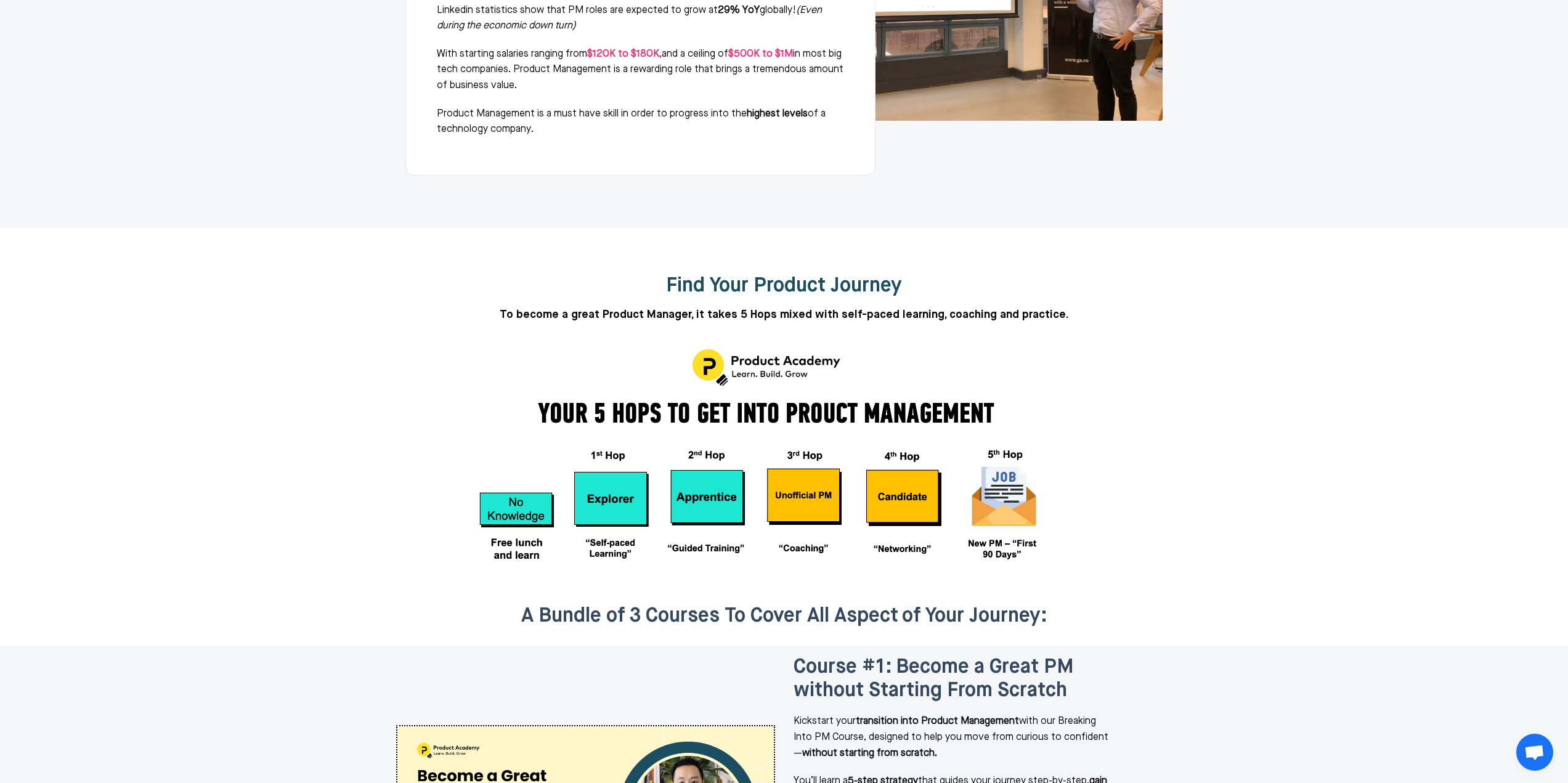
click at [708, 435] on img at bounding box center [770, 457] width 616 height 228
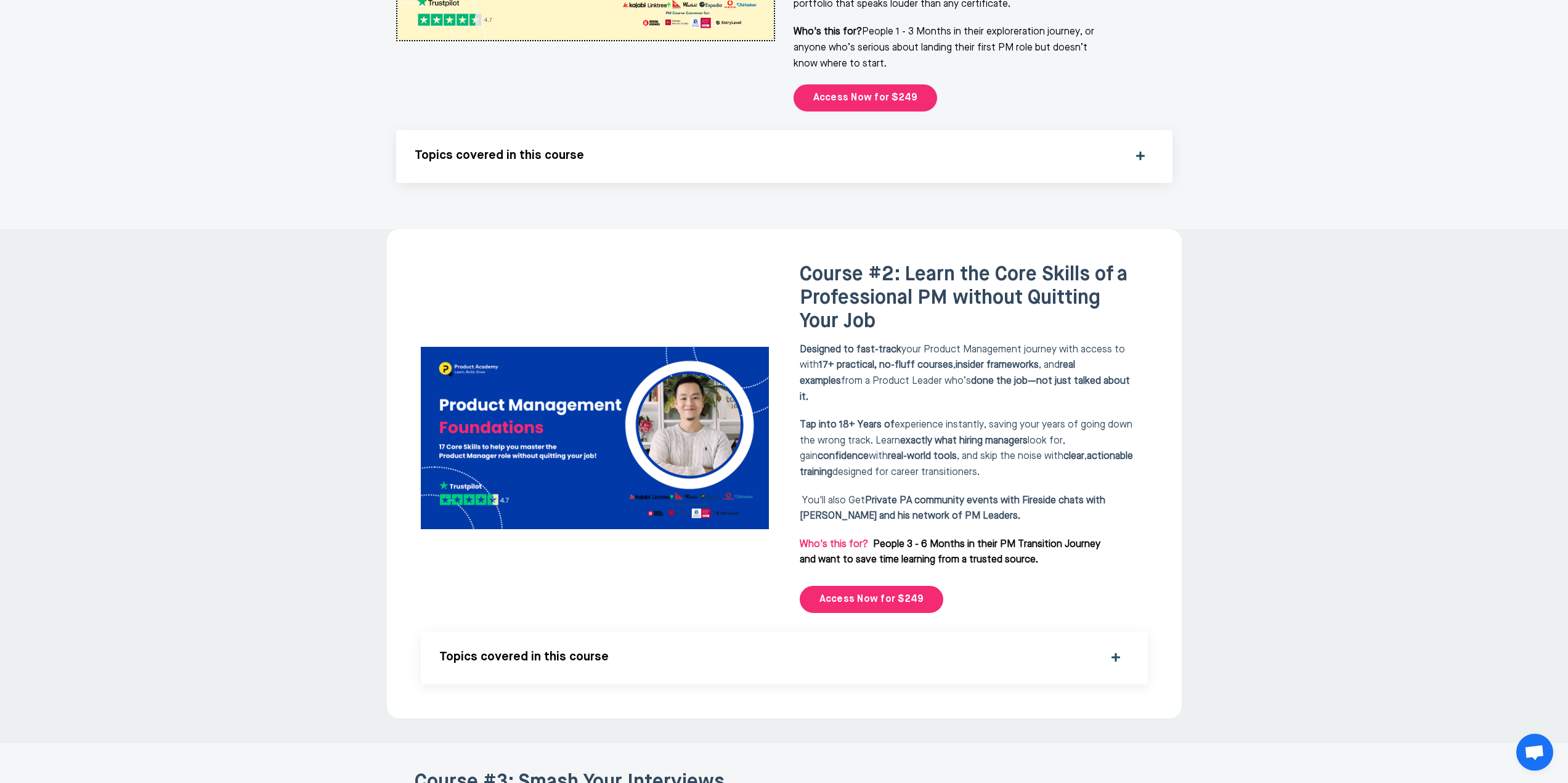
scroll to position [1860, 0]
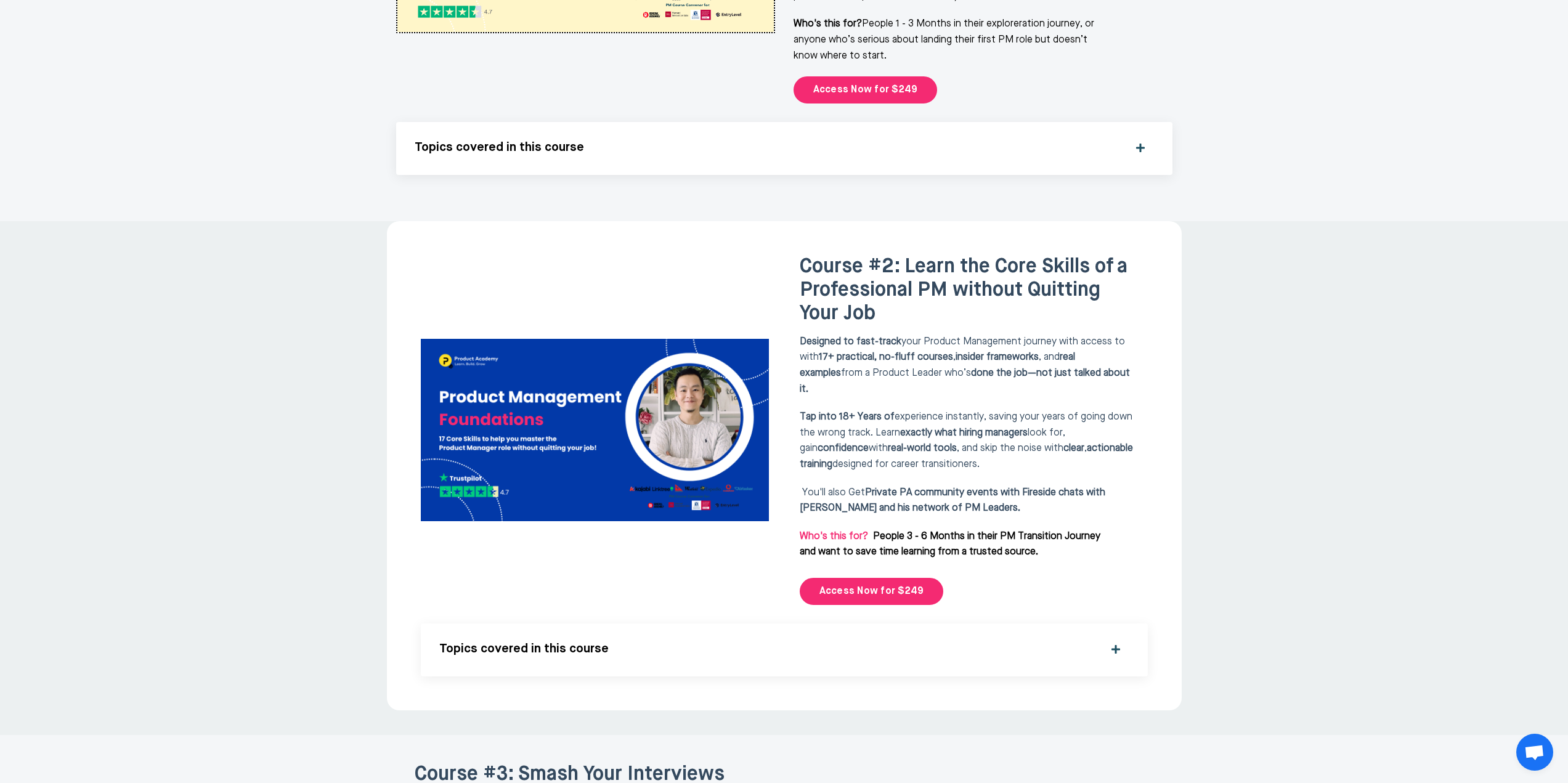
click at [571, 642] on h5 "Topics covered in this course" at bounding box center [768, 649] width 657 height 15
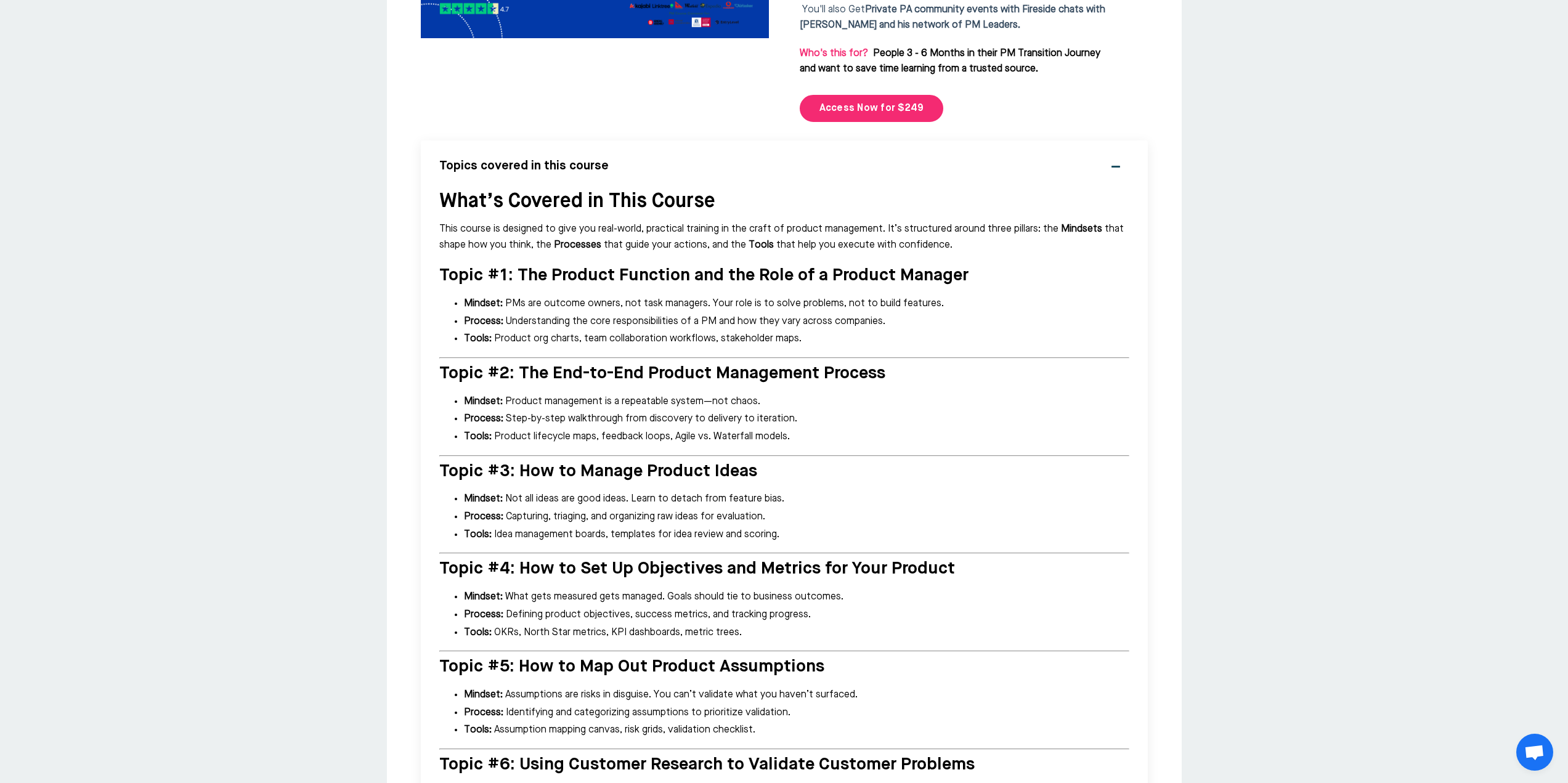
scroll to position [2353, 0]
